Goal: Navigation & Orientation: Understand site structure

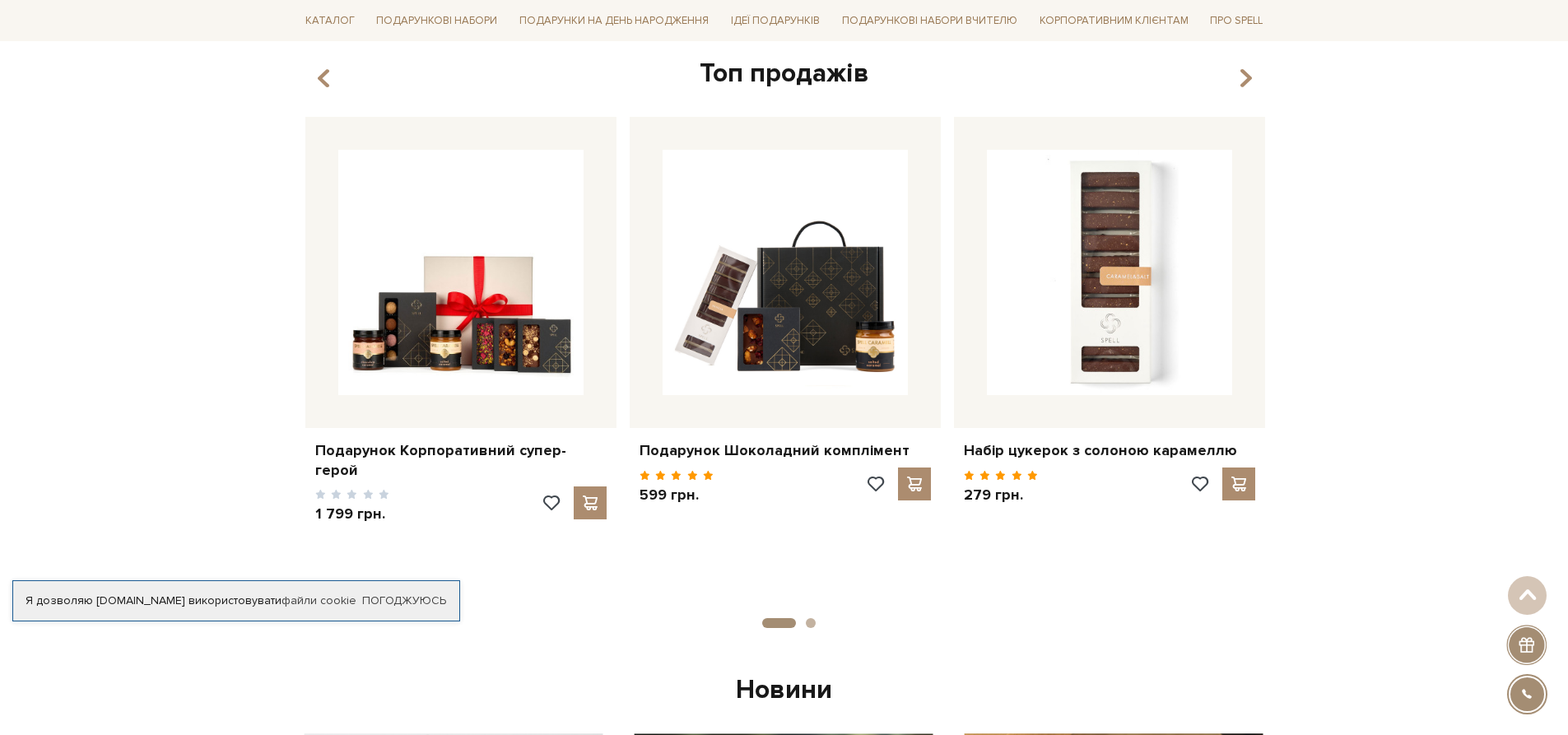
scroll to position [659, 0]
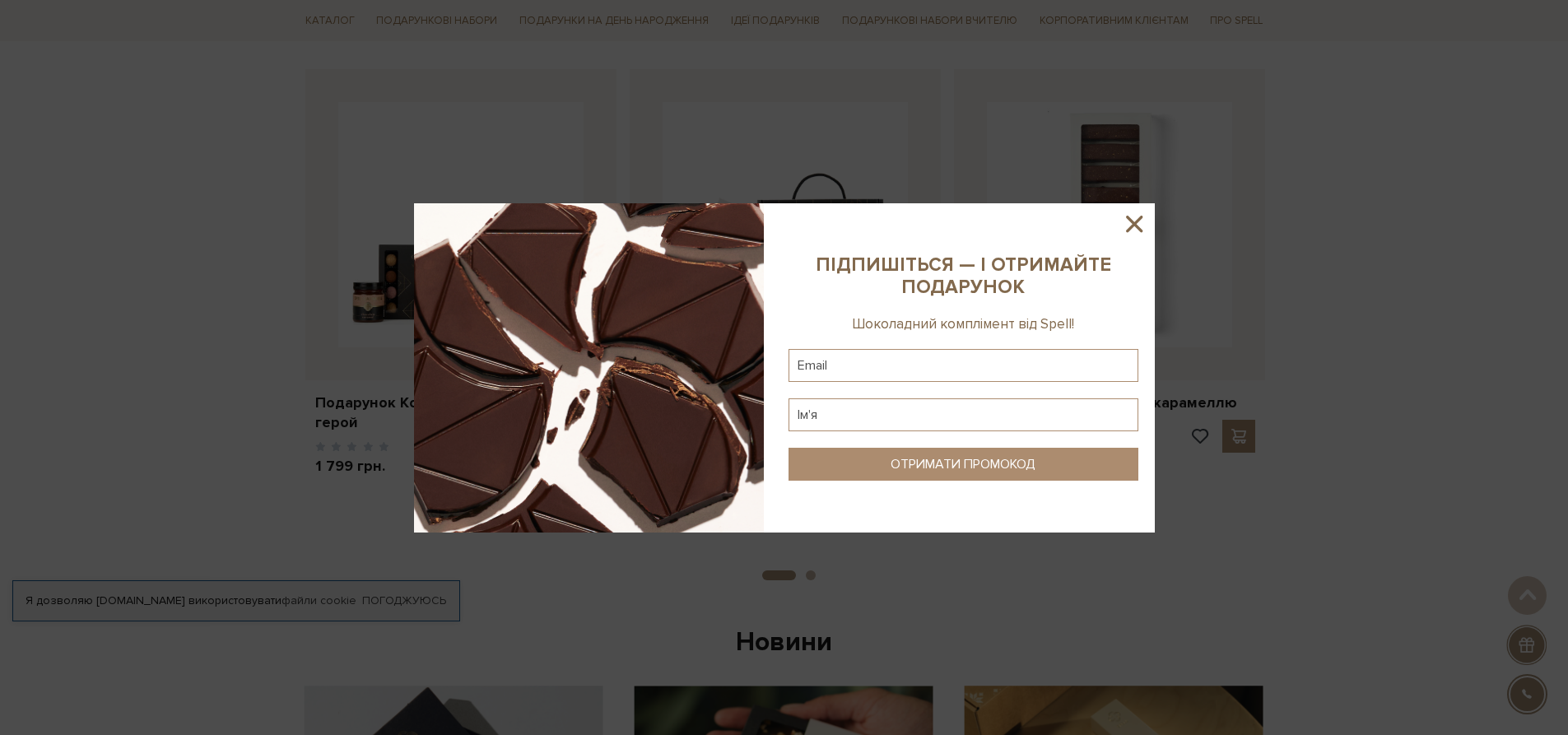
click at [1129, 226] on icon at bounding box center [1134, 224] width 28 height 28
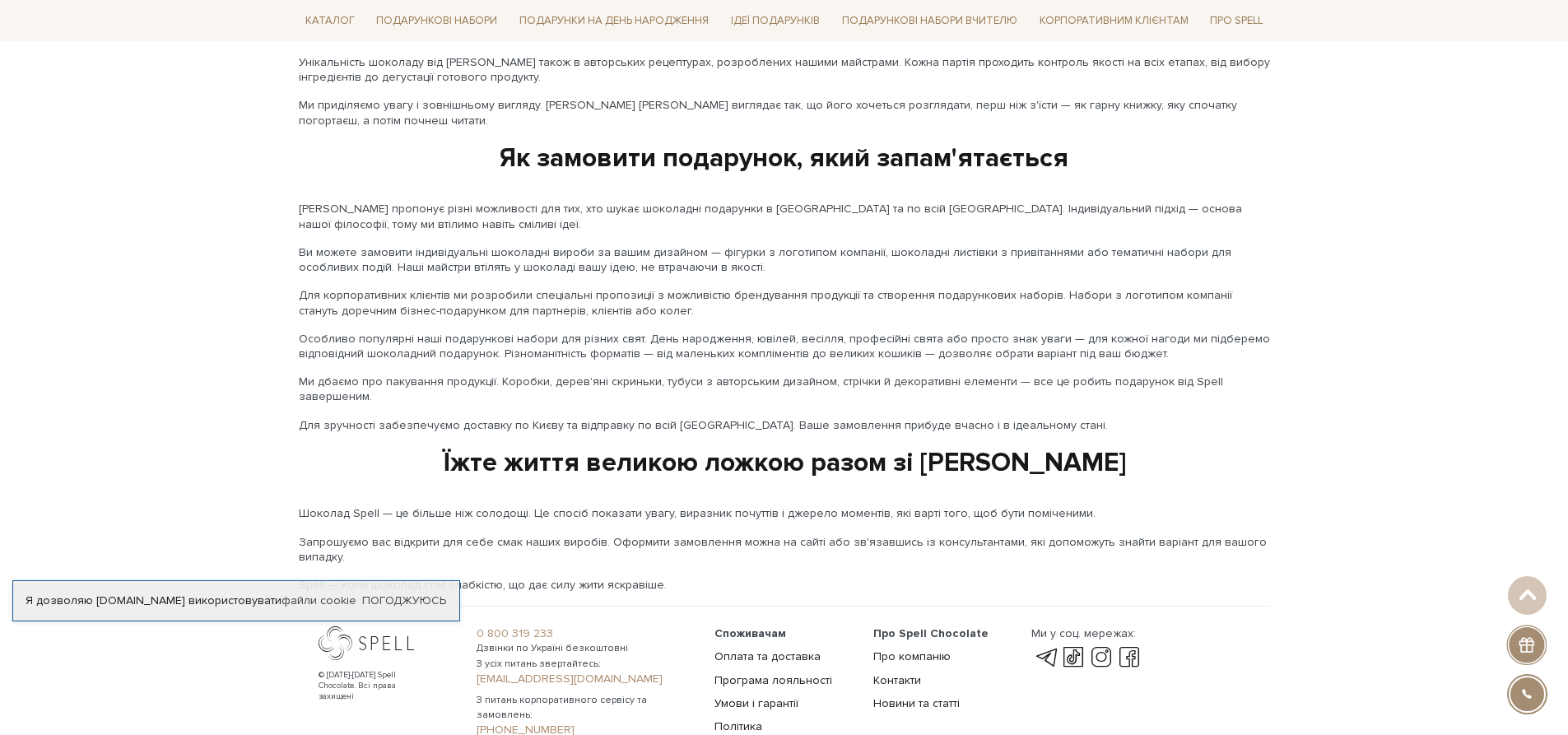
scroll to position [2633, 0]
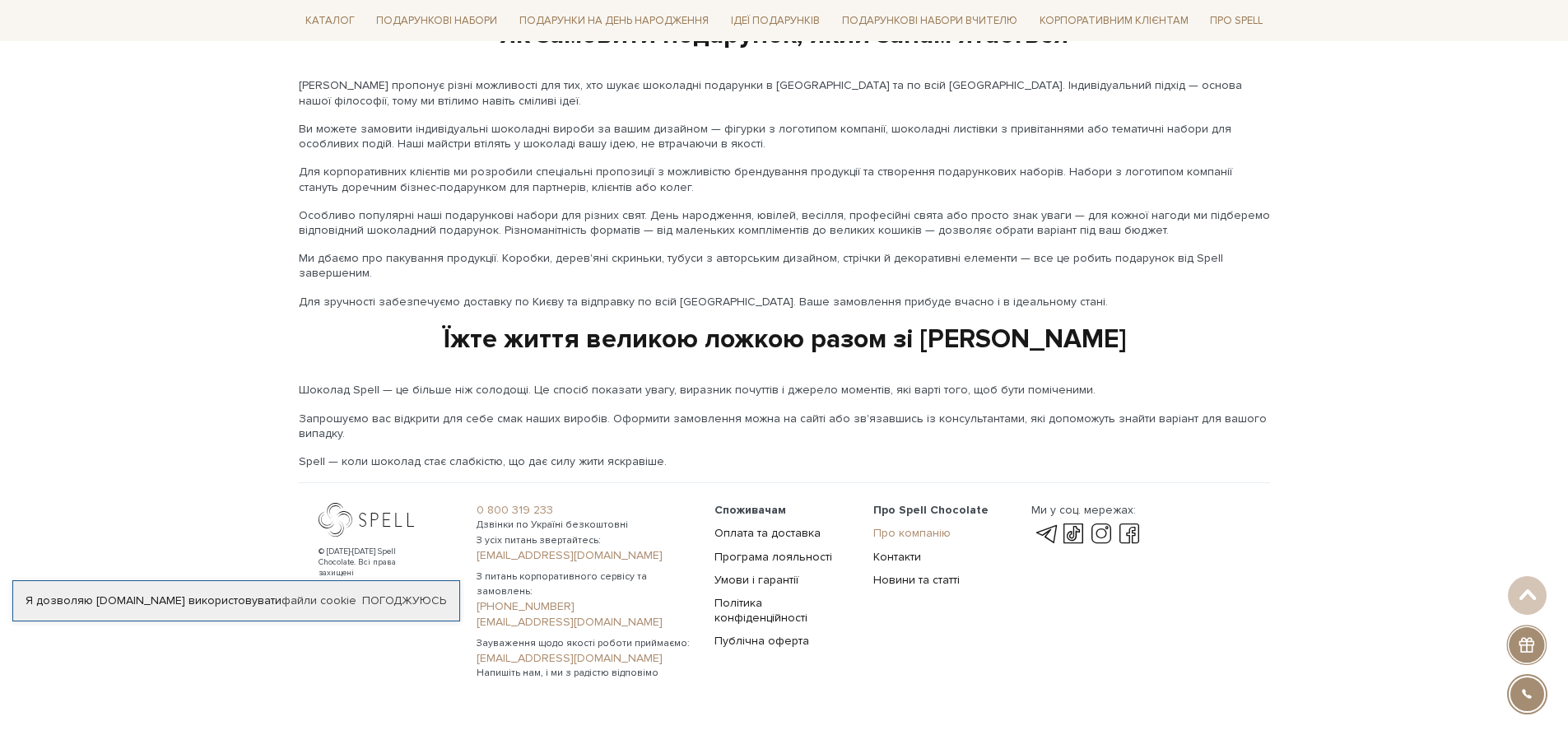
click at [917, 526] on link "Про компанію" at bounding box center [912, 532] width 77 height 14
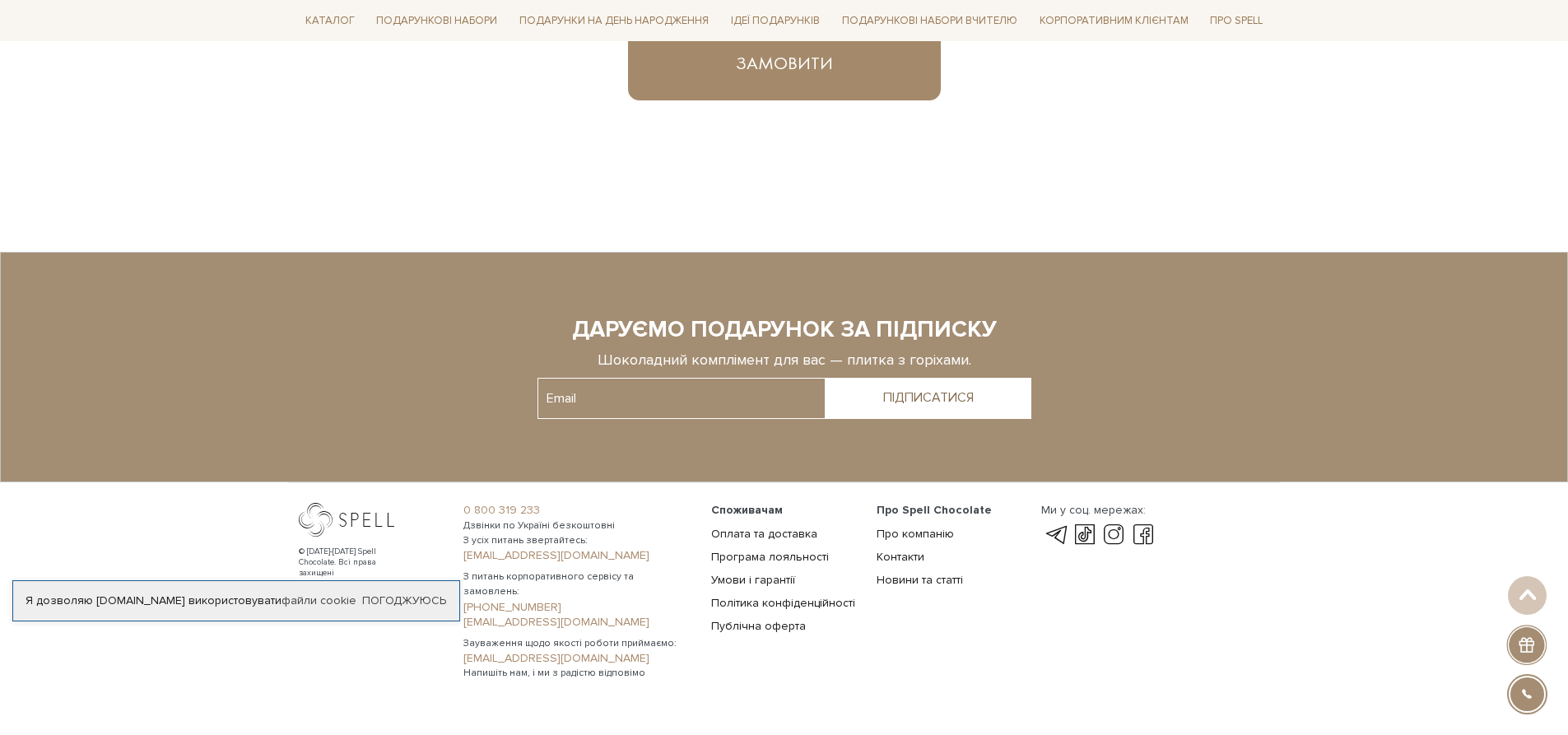
scroll to position [1230, 0]
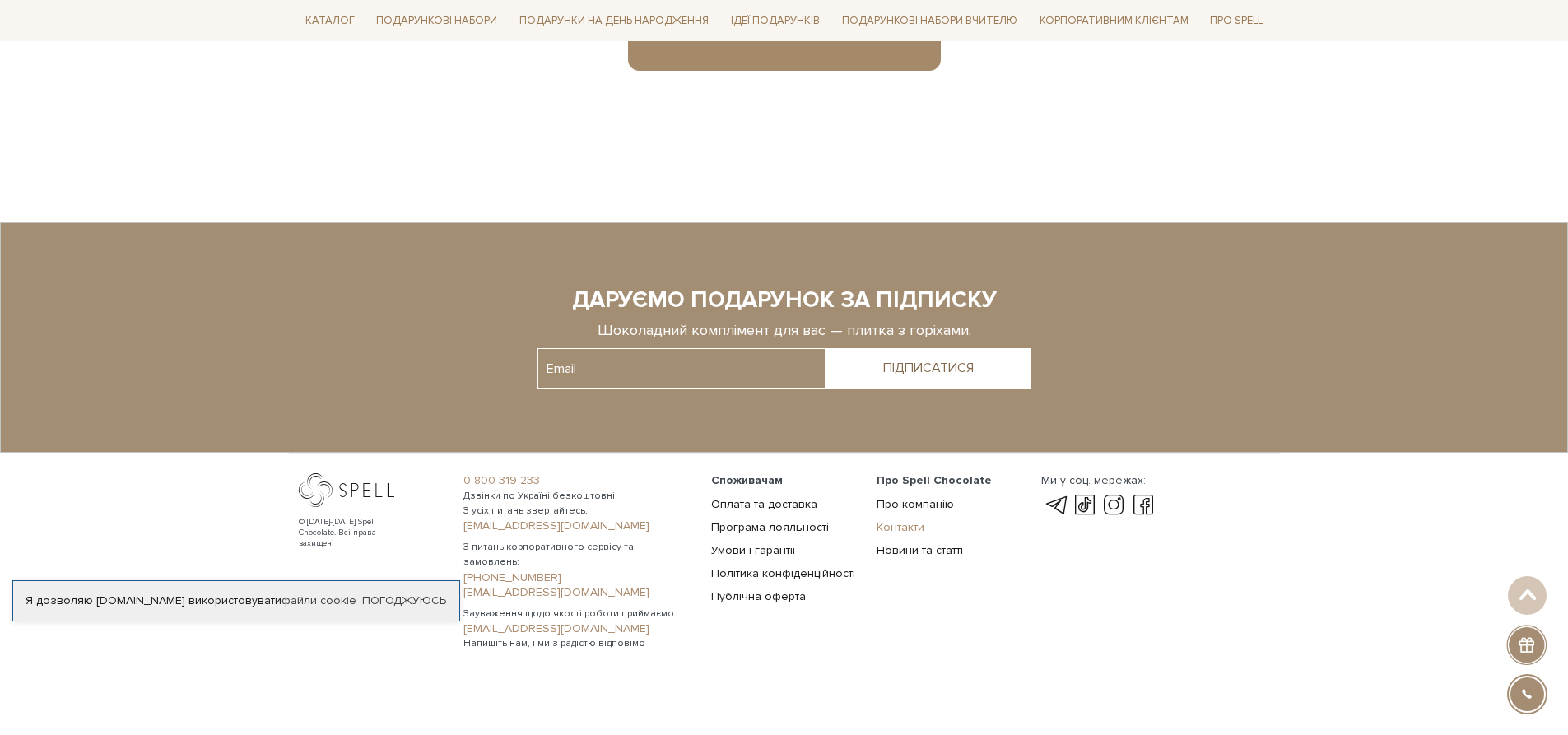
click at [898, 530] on link "Контакти" at bounding box center [900, 527] width 48 height 14
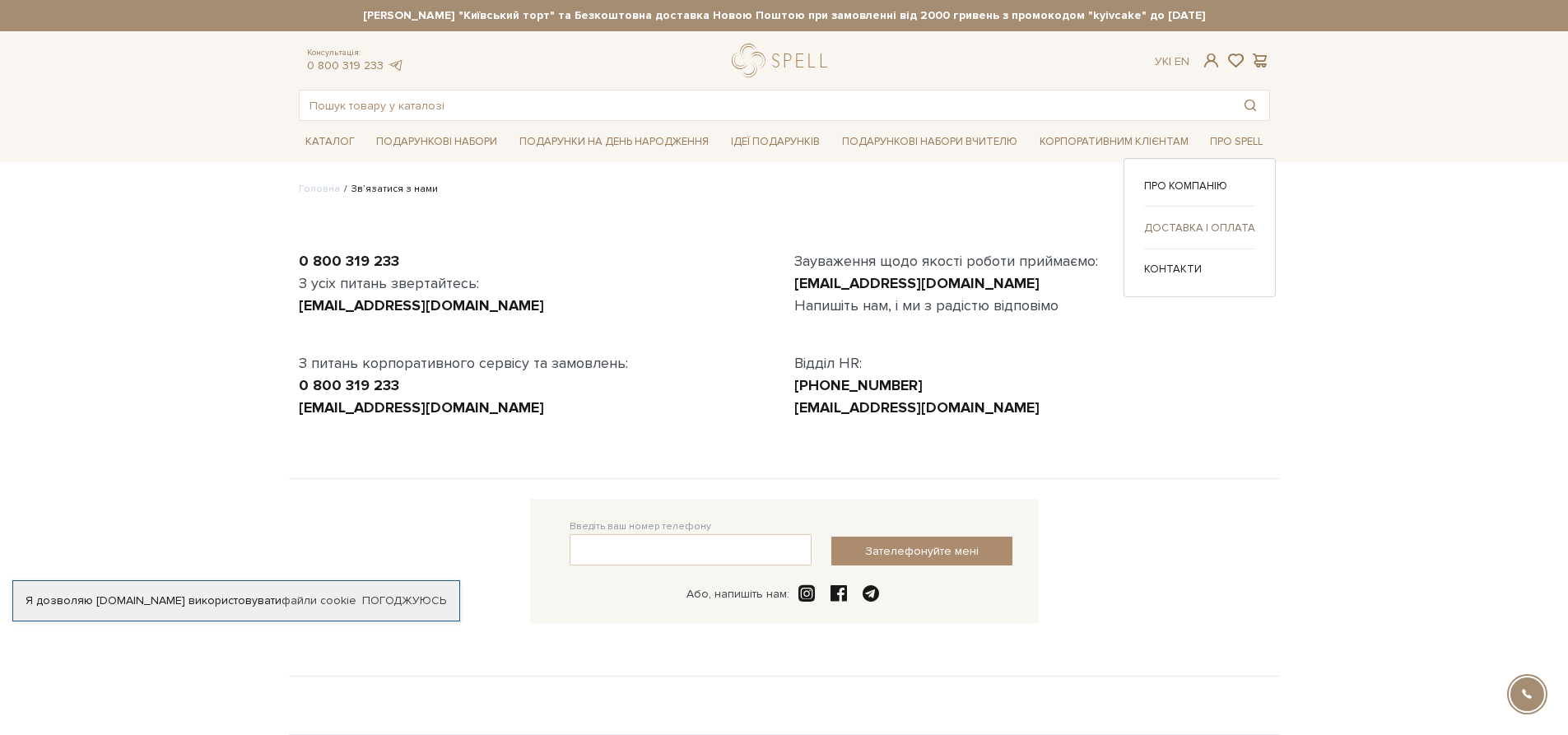
click at [1182, 230] on link "Доставка і оплата" at bounding box center [1199, 228] width 111 height 15
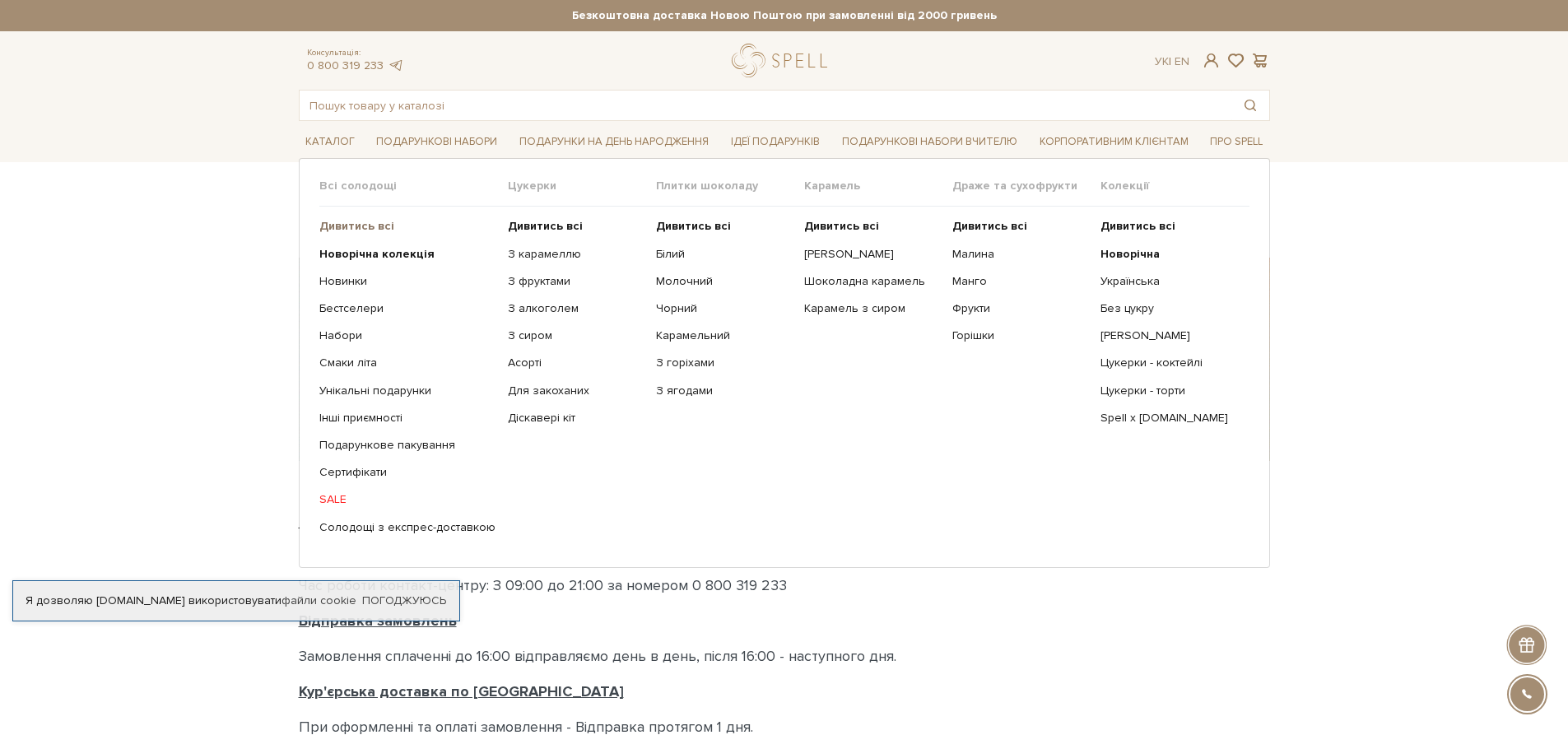
click at [344, 230] on b "Дивитись всі" at bounding box center [357, 226] width 75 height 14
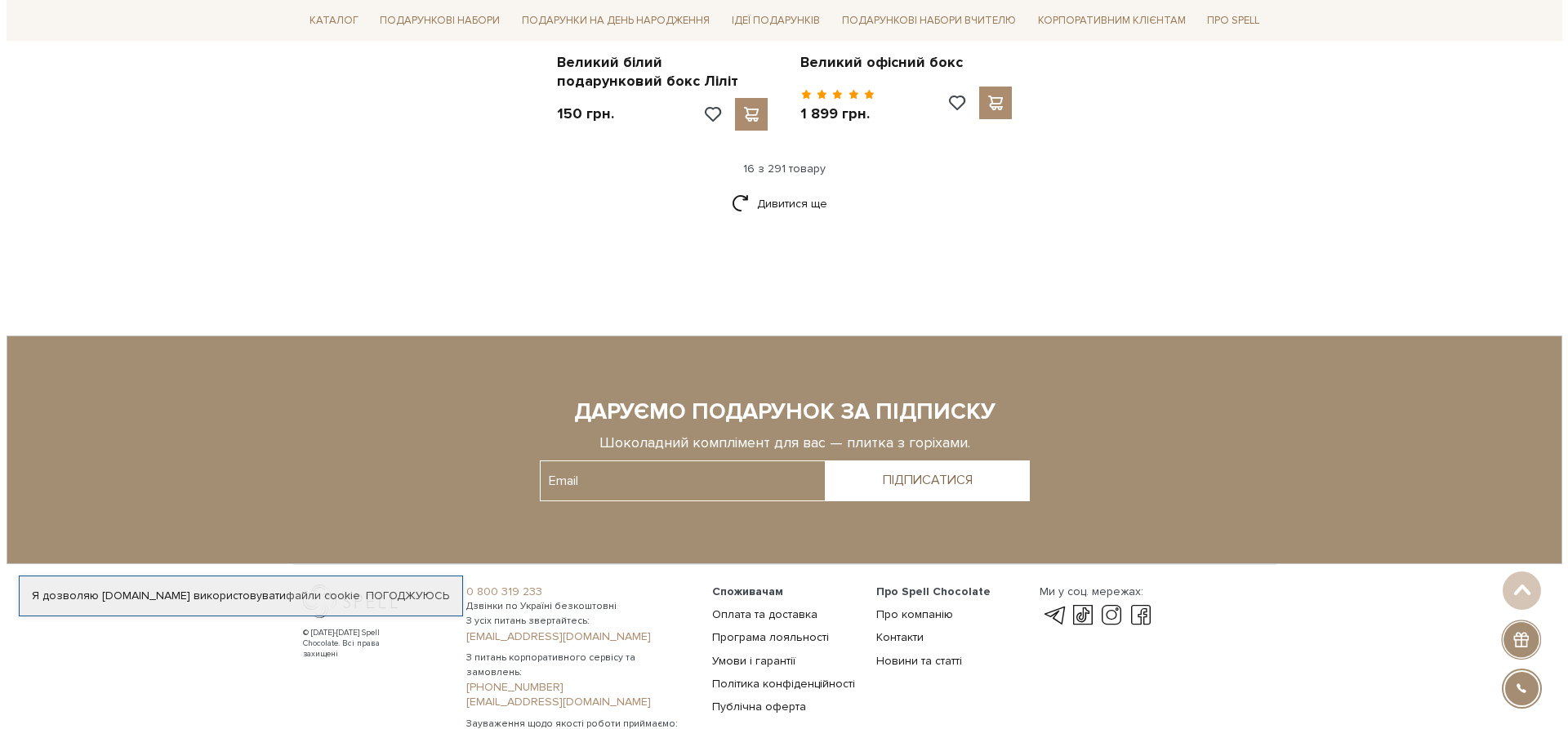
scroll to position [2285, 0]
